Goal: Check status: Check status

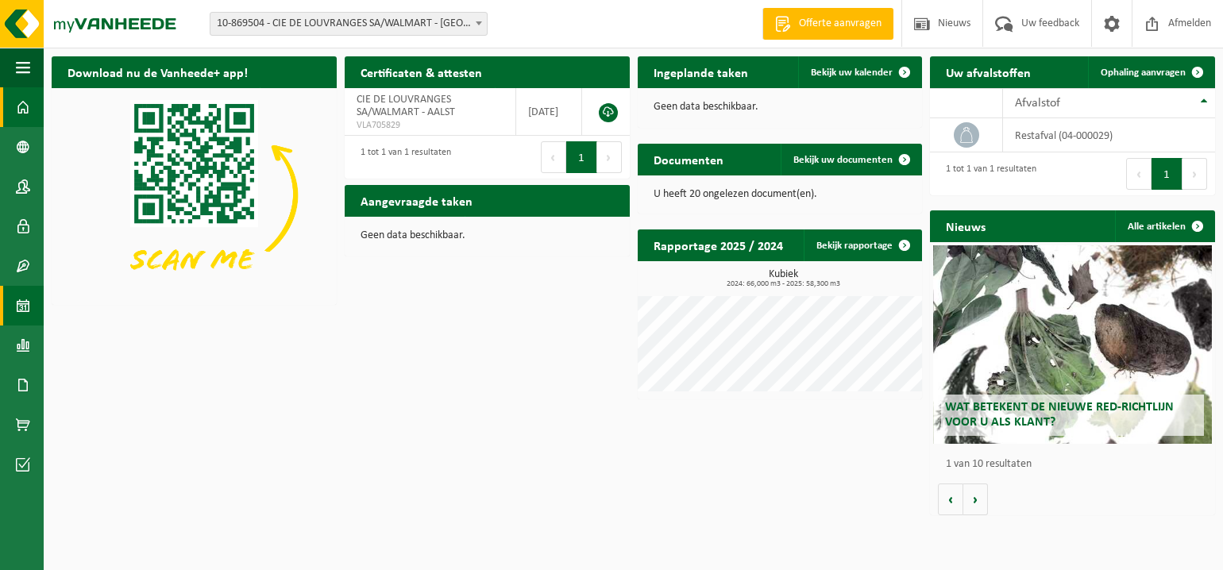
click at [19, 302] on span at bounding box center [23, 306] width 14 height 40
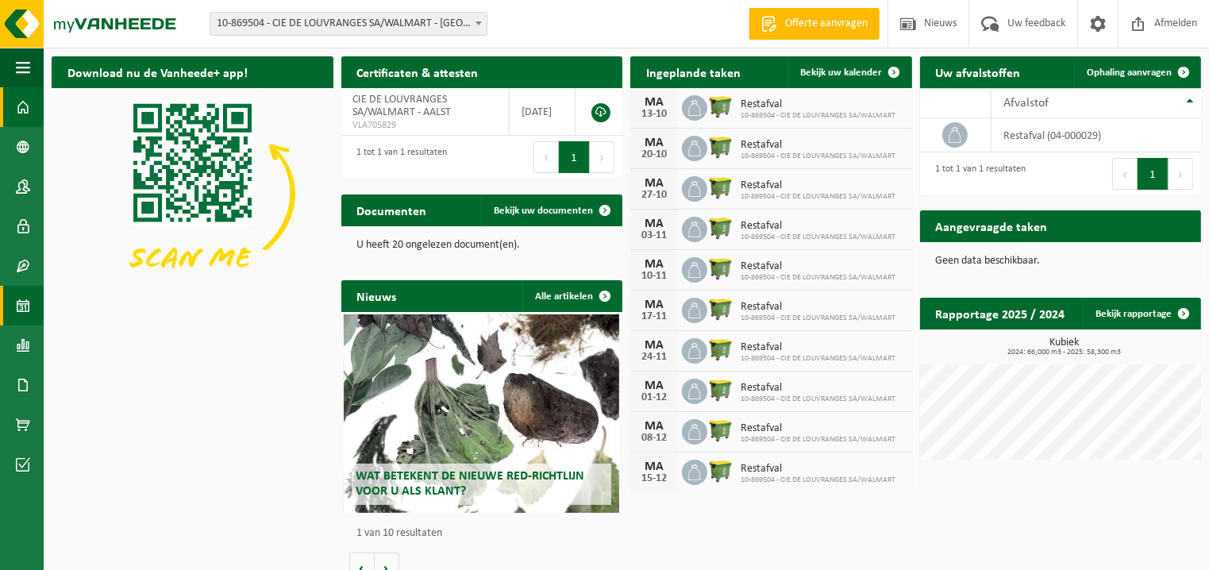
click at [22, 299] on span at bounding box center [23, 306] width 14 height 40
